Goal: Task Accomplishment & Management: Use online tool/utility

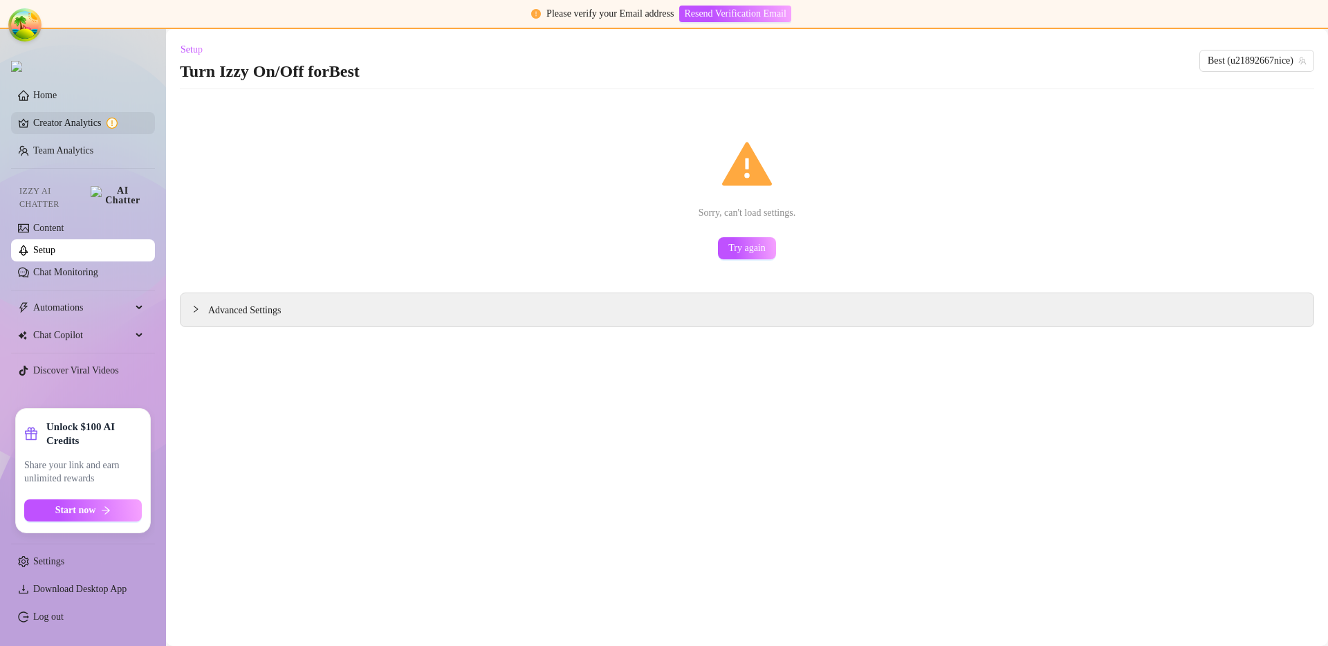
click at [93, 121] on link "Creator Analytics" at bounding box center [88, 123] width 111 height 22
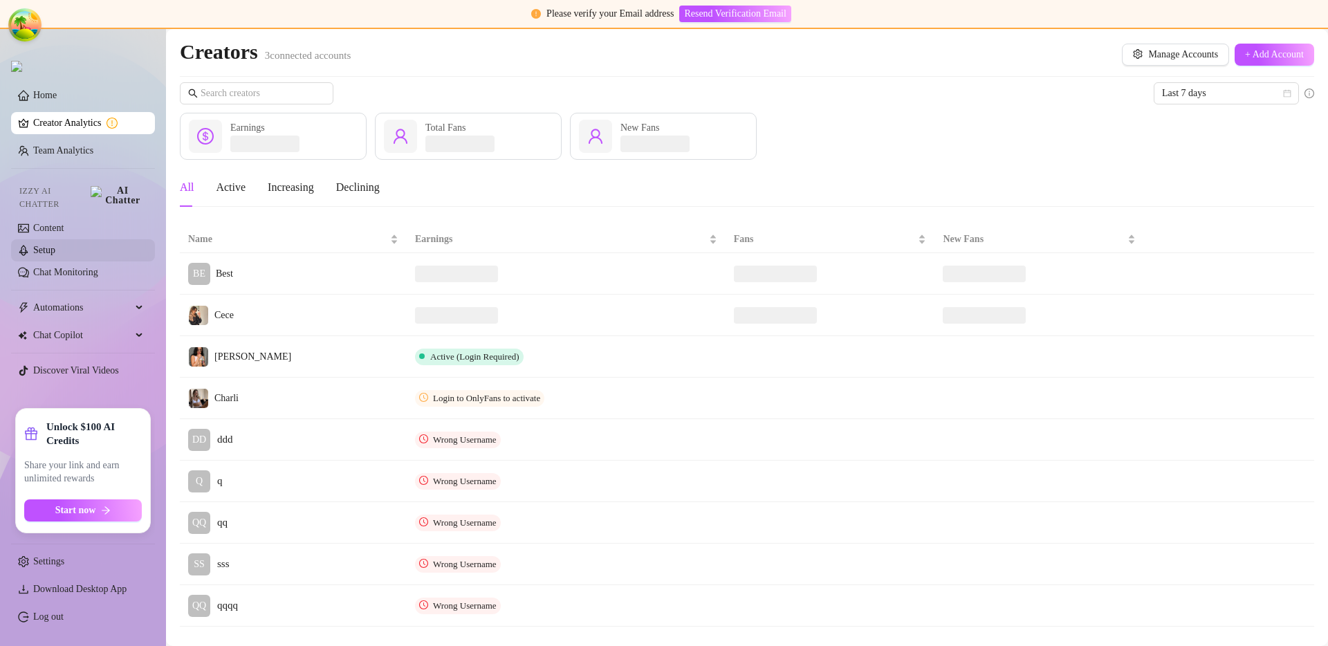
click at [55, 248] on link "Setup" at bounding box center [44, 250] width 22 height 10
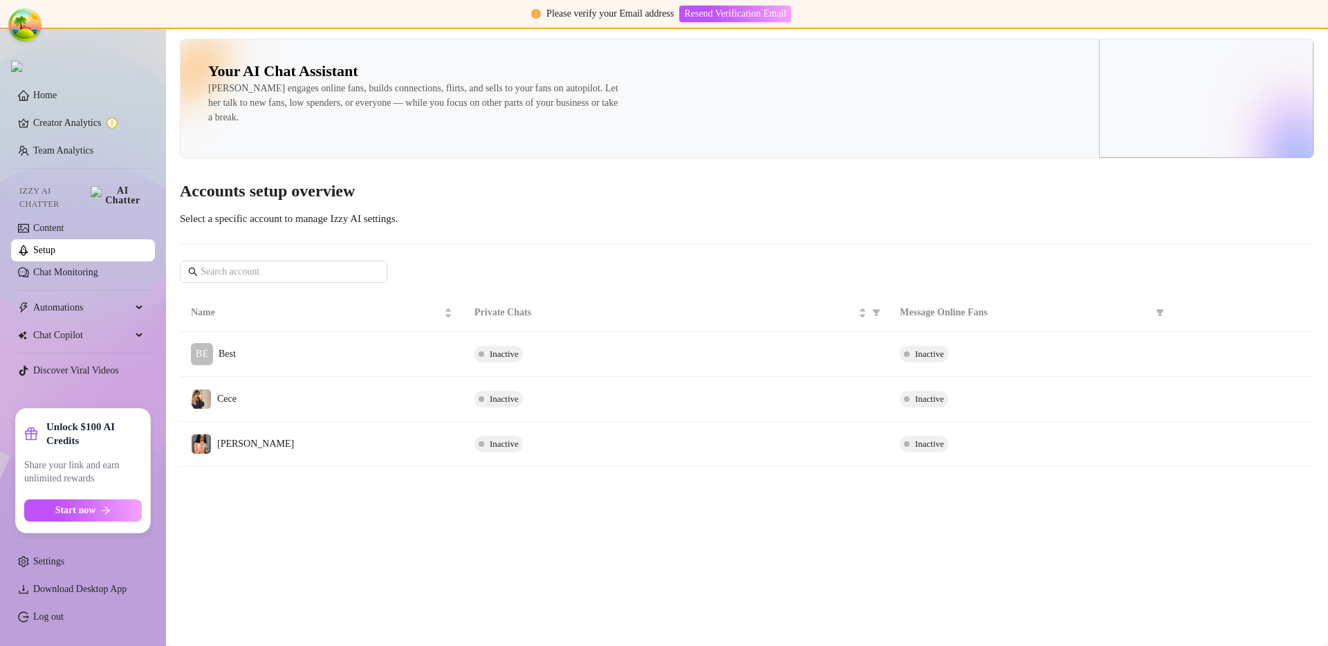
click at [612, 531] on main "Your AI Chat Assistant [PERSON_NAME] engages online fans, builds connections, f…" at bounding box center [747, 337] width 1162 height 617
click at [81, 506] on span "Start now" at bounding box center [75, 510] width 41 height 11
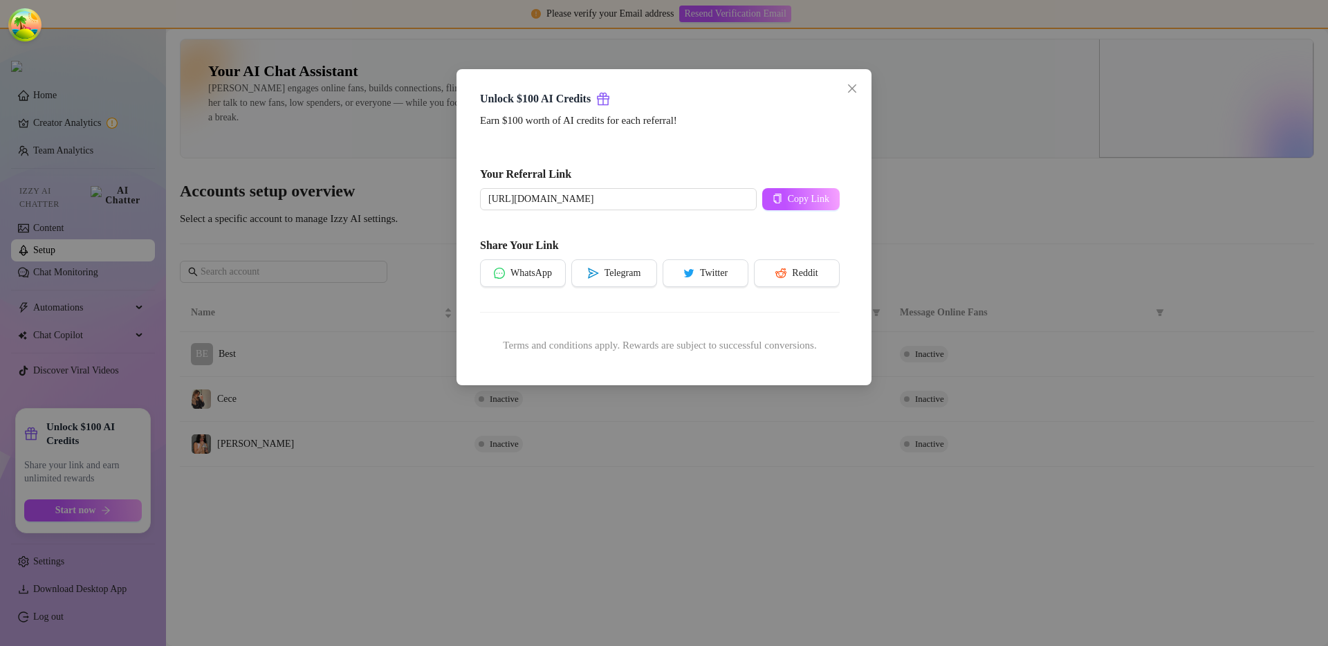
click at [554, 515] on div "Unlock $100 AI Credits Earn $100 worth of AI credits for each referral! Your Re…" at bounding box center [664, 323] width 1328 height 646
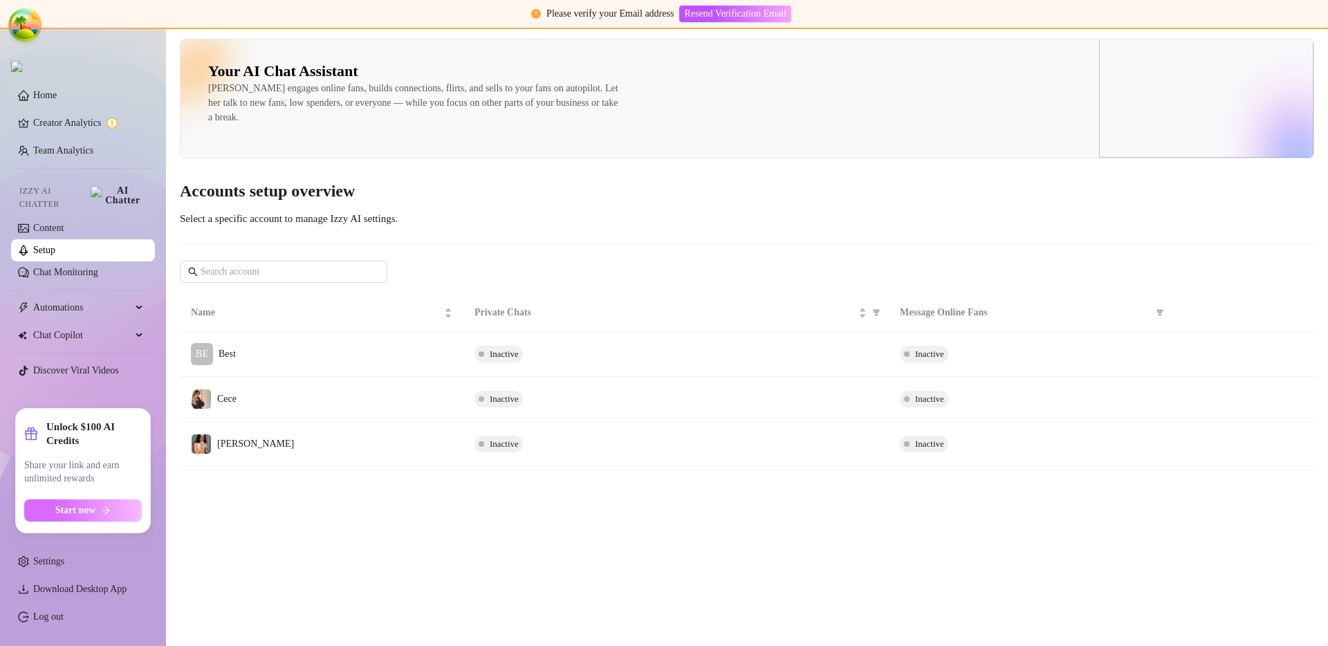
click at [127, 511] on button "Start now" at bounding box center [83, 510] width 118 height 22
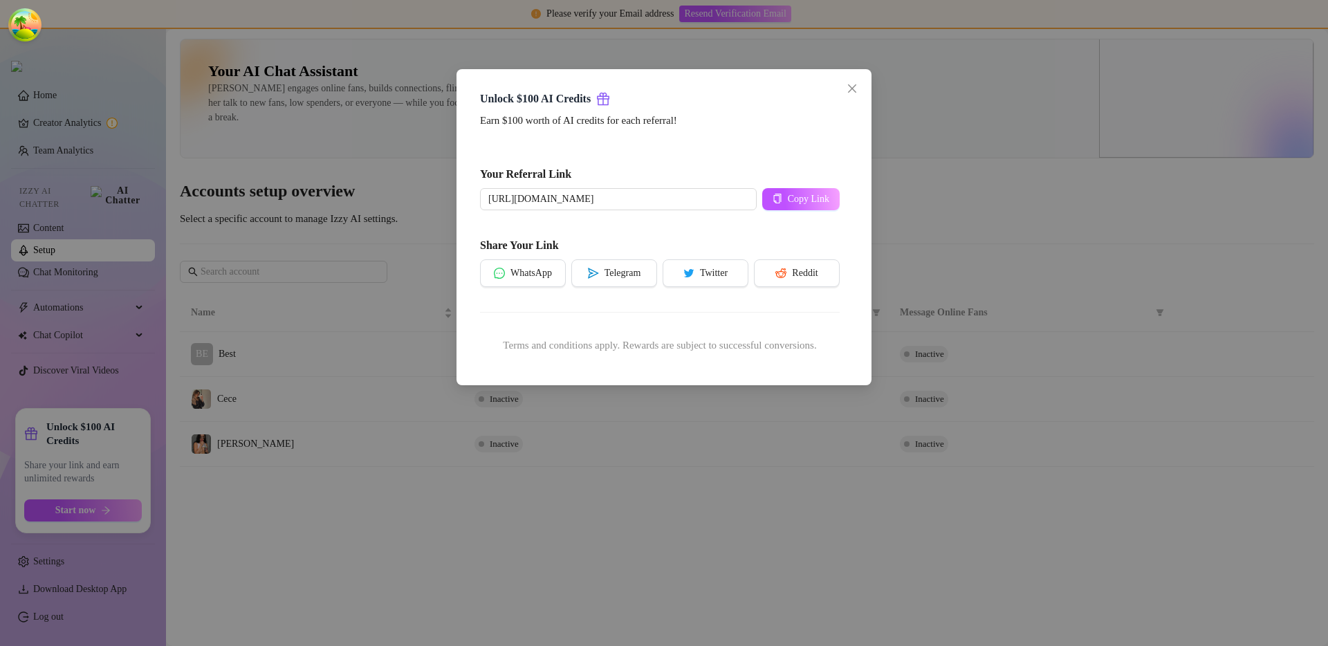
click at [407, 555] on div "Unlock $100 AI Credits Earn $100 worth of AI credits for each referral! Your Re…" at bounding box center [664, 323] width 1328 height 646
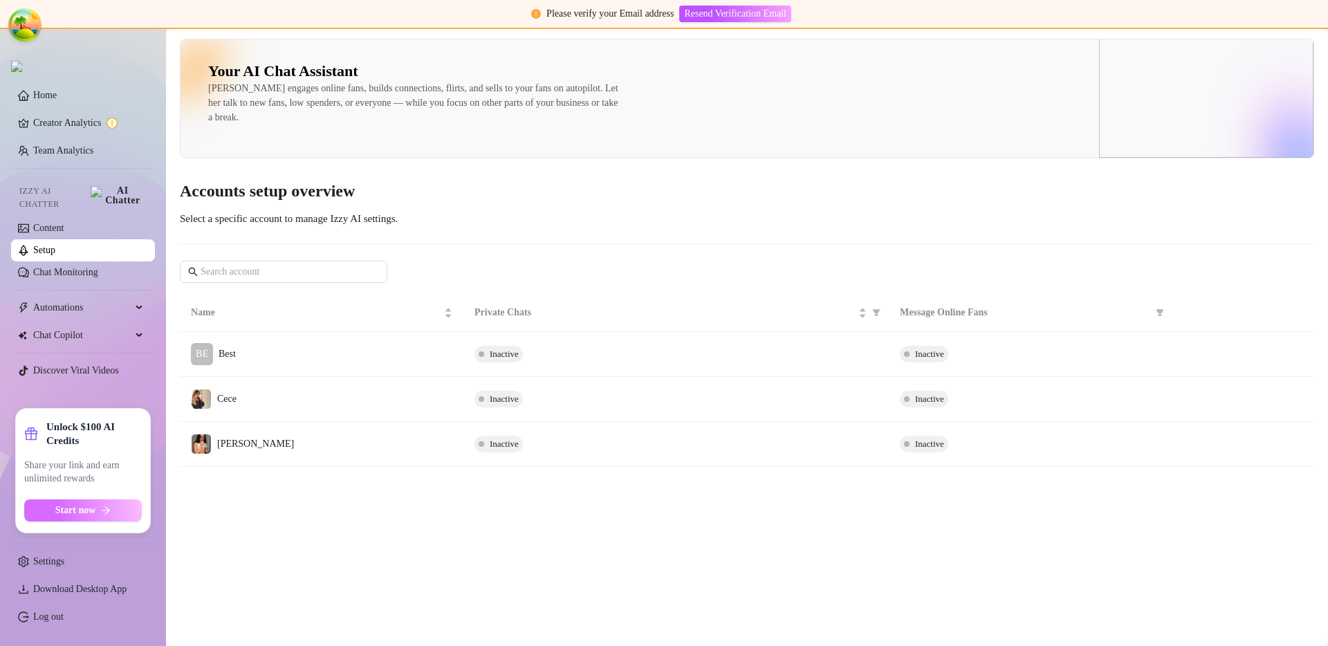
click at [56, 511] on span "Start now" at bounding box center [75, 510] width 41 height 11
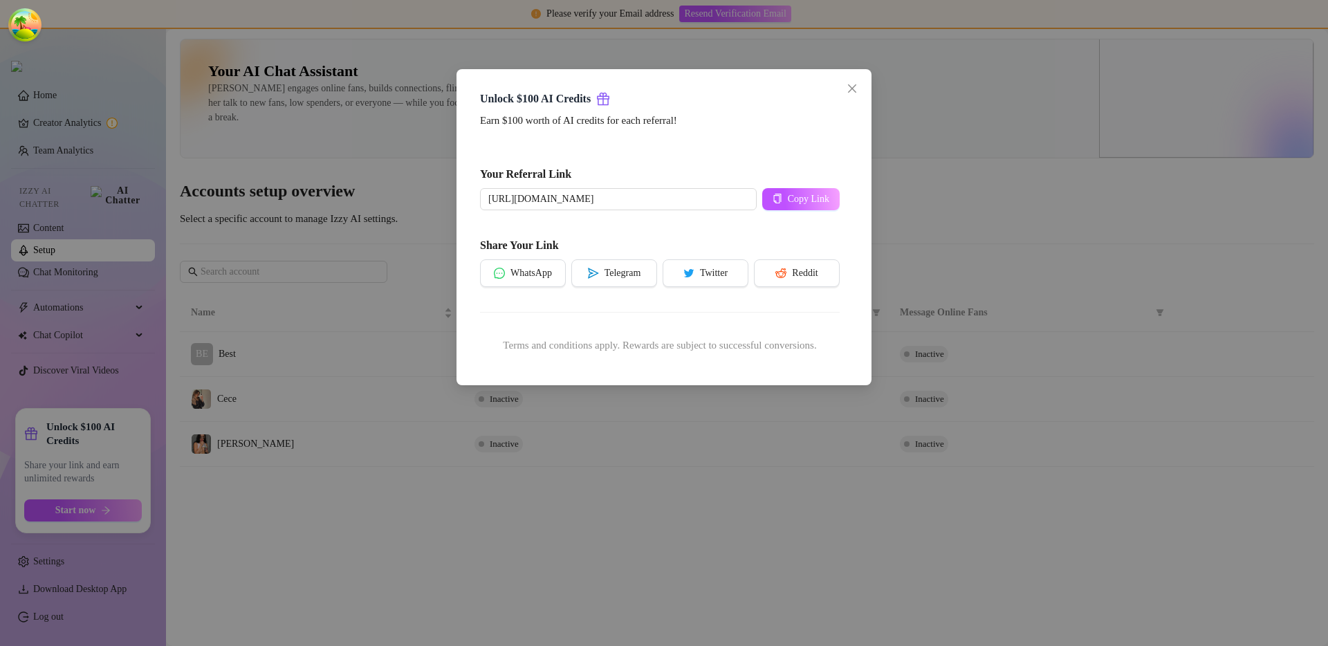
click at [426, 541] on div "Unlock $100 AI Credits Earn $100 worth of AI credits for each referral! Your Re…" at bounding box center [664, 323] width 1328 height 646
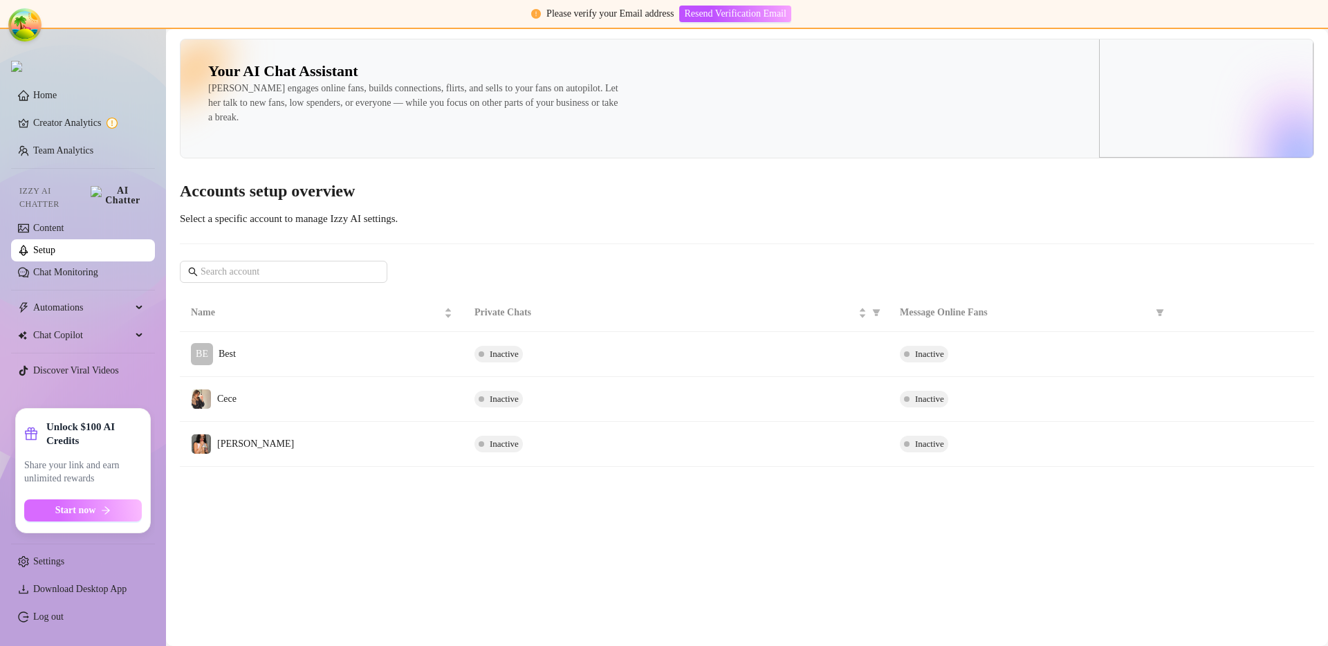
click at [98, 515] on button "Start now" at bounding box center [83, 510] width 118 height 22
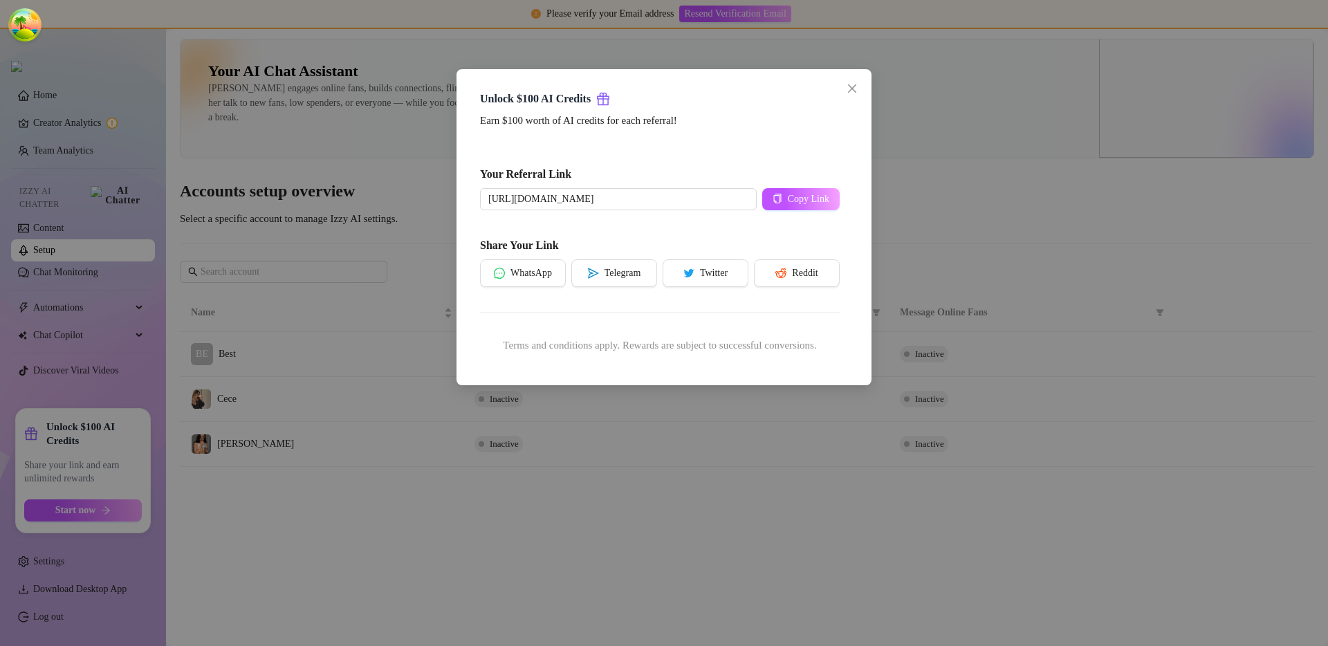
click at [311, 542] on div "Unlock $100 AI Credits Earn $100 worth of AI credits for each referral! Your Re…" at bounding box center [664, 323] width 1328 height 646
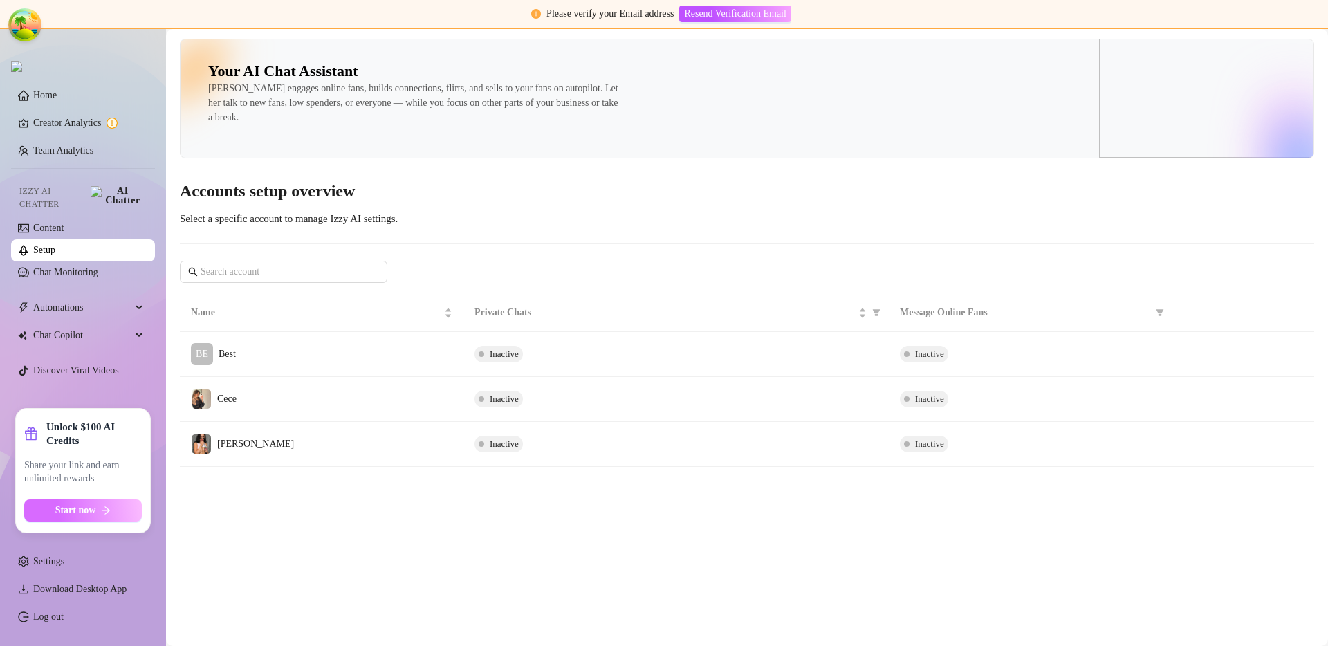
click at [84, 515] on span "Start now" at bounding box center [75, 510] width 41 height 11
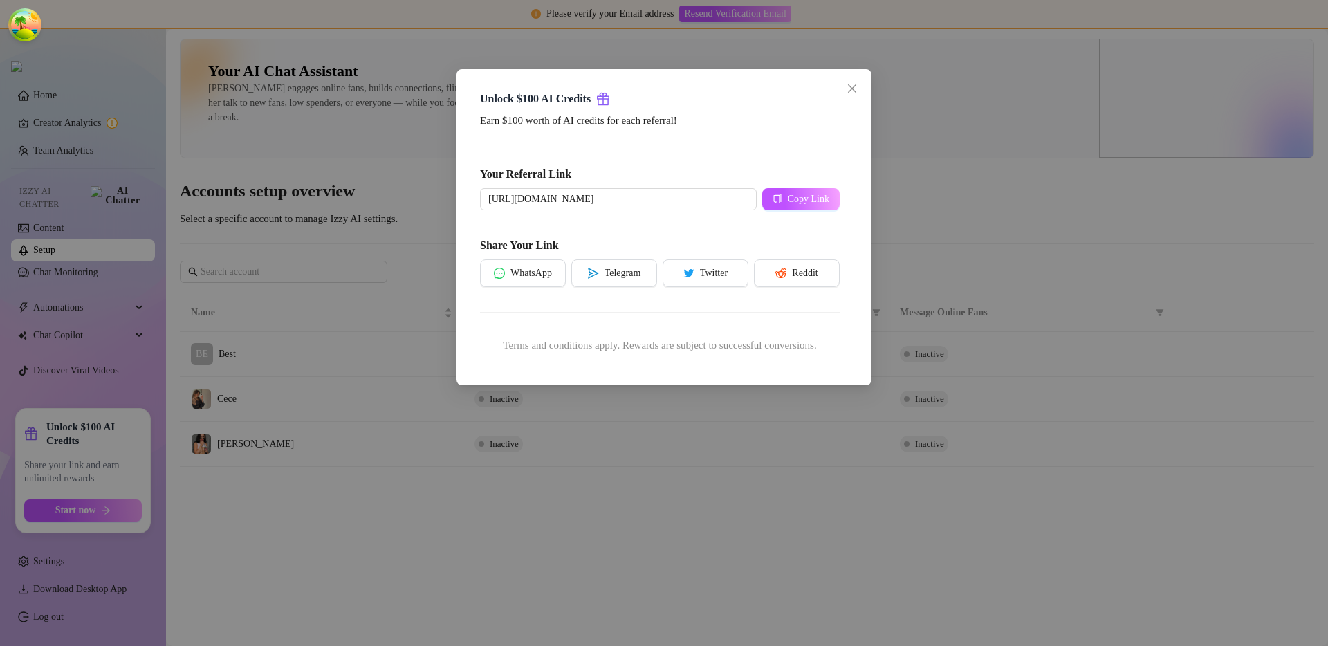
click at [312, 550] on div "Unlock $100 AI Credits Earn $100 worth of AI credits for each referral! Your Re…" at bounding box center [664, 323] width 1328 height 646
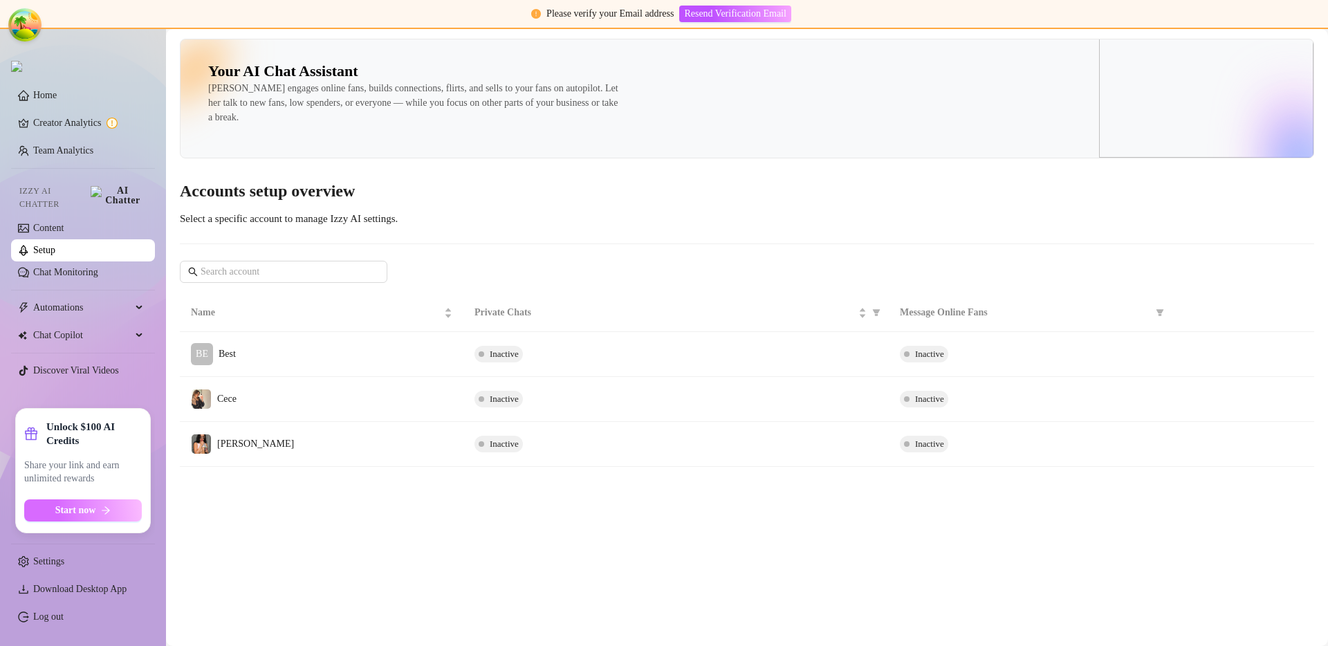
click at [89, 518] on button "Start now" at bounding box center [83, 510] width 118 height 22
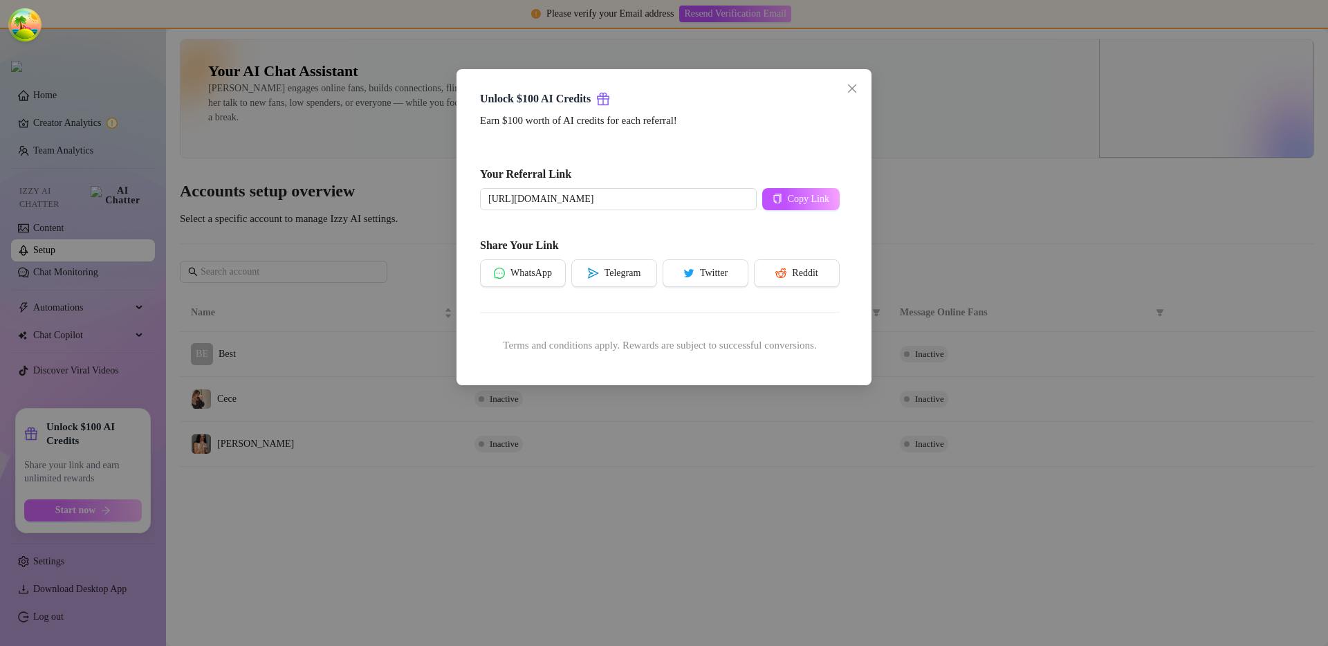
click at [315, 542] on div "Unlock $100 AI Credits Earn $100 worth of AI credits for each referral! Your Re…" at bounding box center [664, 323] width 1328 height 646
